Goal: Find specific page/section: Find specific page/section

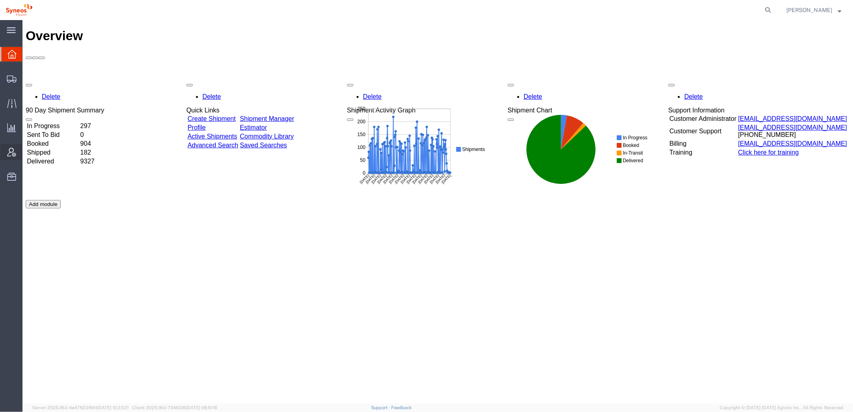
click at [15, 151] on icon at bounding box center [11, 152] width 9 height 9
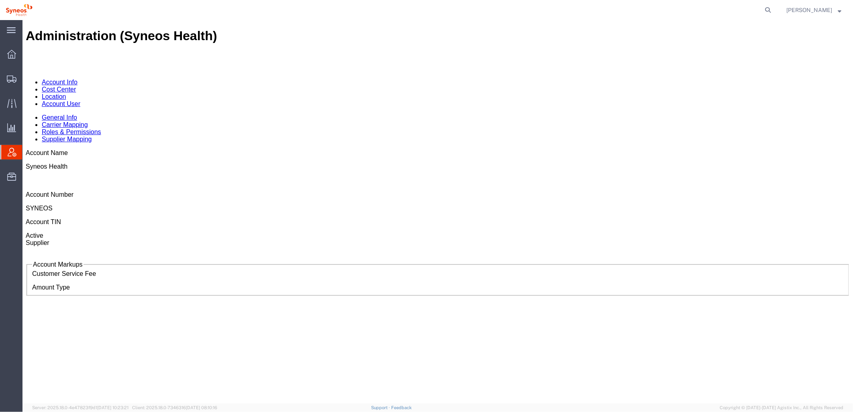
click at [66, 93] on link "Location" at bounding box center [53, 96] width 25 height 7
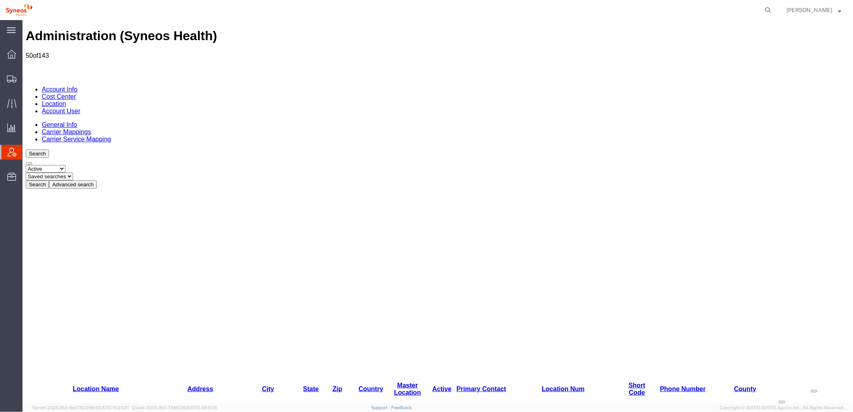
click at [96, 180] on button "Advanced search" at bounding box center [73, 184] width 48 height 8
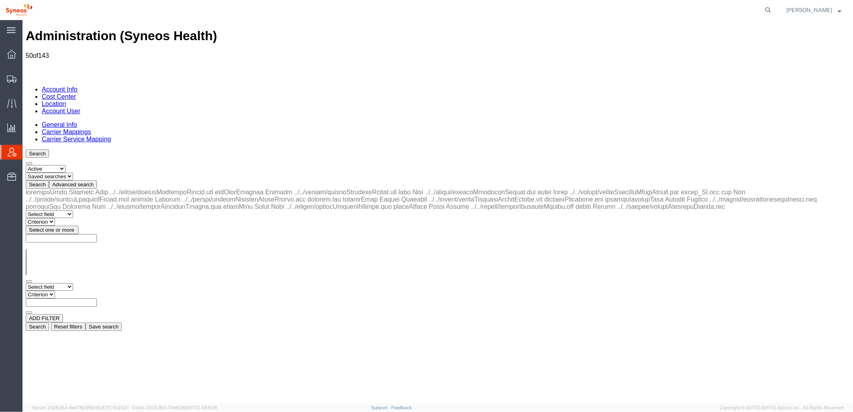
click at [73, 283] on select "Select field Address [GEOGRAPHIC_DATA] Location Name Location Num Master Locati…" at bounding box center [48, 287] width 47 height 8
drag, startPoint x: 202, startPoint y: 134, endPoint x: 205, endPoint y: 105, distance: 28.7
click at [202, 314] on div "ADD FILTER" at bounding box center [437, 318] width 825 height 8
click at [80, 107] on link "Account User" at bounding box center [60, 110] width 39 height 7
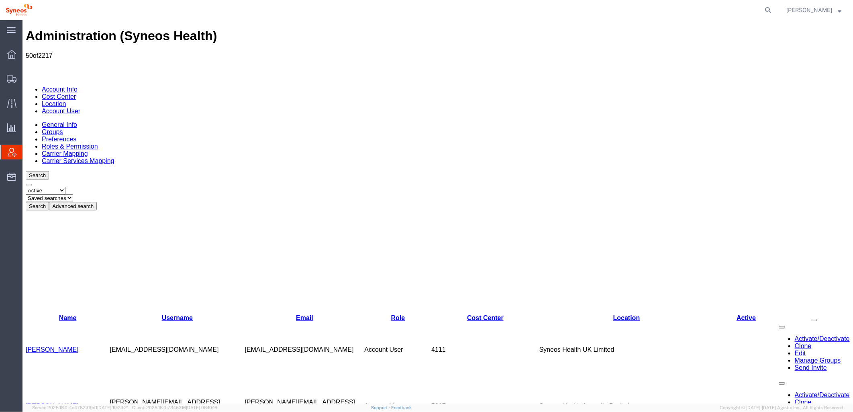
click at [65, 186] on select "Select status Active All Inactive" at bounding box center [45, 190] width 40 height 8
click at [86, 171] on div "Search Select status Active All Inactive Saved searches Search Advanced search …" at bounding box center [437, 190] width 825 height 39
click at [96, 202] on button "Advanced search" at bounding box center [73, 206] width 48 height 8
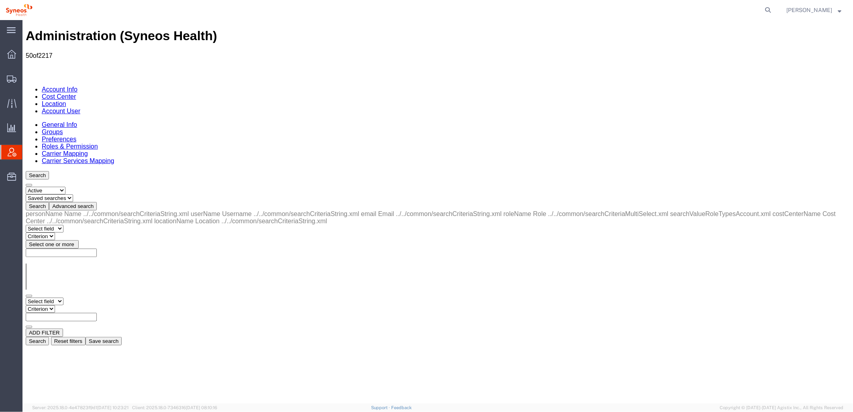
click at [63, 297] on select "Select field Cost Center Email Location Name Role Username" at bounding box center [44, 301] width 38 height 8
select select "locationName"
click at [25, 297] on select "Select field Cost Center Email Location Name Role Username" at bounding box center [44, 301] width 38 height 8
click at [74, 305] on select "Criterion contains does not contain is is blank is not blank starts with" at bounding box center [49, 309] width 48 height 8
select select "contains"
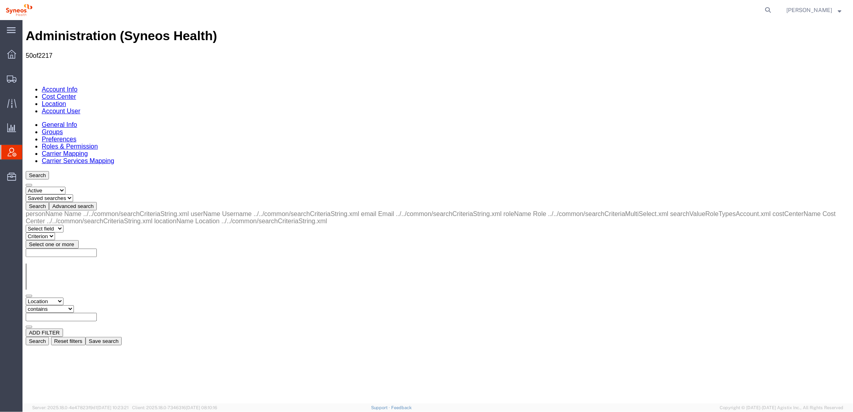
click at [74, 305] on select "Criterion contains does not contain is is blank is not blank starts with" at bounding box center [49, 309] width 48 height 8
click at [96, 313] on input "text" at bounding box center [60, 317] width 71 height 8
type input "ZDNU"
click at [49, 337] on button "Search" at bounding box center [36, 341] width 23 height 8
